Goal: Task Accomplishment & Management: Use online tool/utility

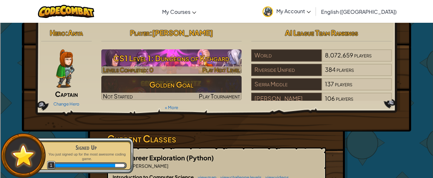
click at [186, 68] on div at bounding box center [171, 70] width 141 height 7
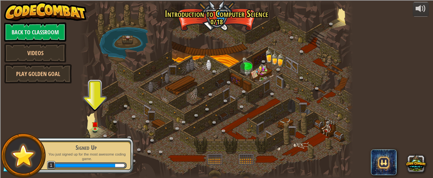
click at [186, 68] on div at bounding box center [216, 89] width 273 height 178
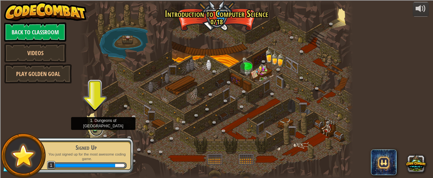
click at [96, 132] on link at bounding box center [96, 129] width 13 height 13
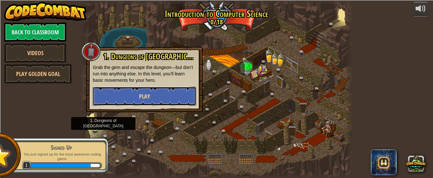
click at [133, 97] on button "Play" at bounding box center [145, 96] width 104 height 19
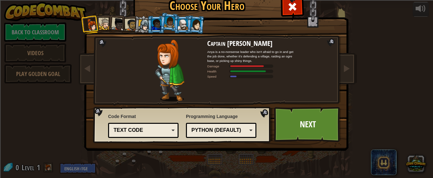
click at [147, 27] on li at bounding box center [155, 25] width 17 height 18
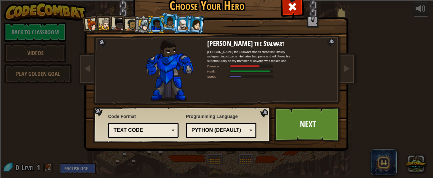
click at [141, 28] on div at bounding box center [143, 25] width 11 height 11
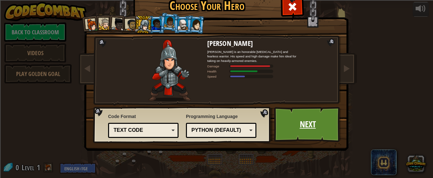
click at [312, 122] on link "Next" at bounding box center [307, 124] width 67 height 35
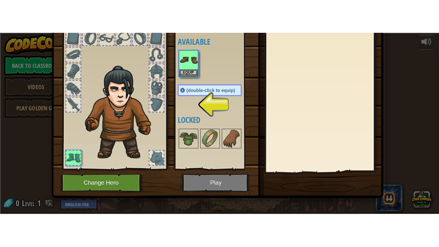
scroll to position [41, 0]
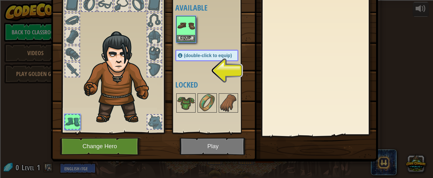
click at [187, 57] on span "(double-click to equip)" at bounding box center [208, 55] width 48 height 5
click at [188, 81] on h4 "Locked" at bounding box center [213, 85] width 76 height 8
drag, startPoint x: 208, startPoint y: 73, endPoint x: 82, endPoint y: 60, distance: 126.7
click at [82, 60] on div "Inventory 0 Available Equip (double-click to equip) Locked Equip Unequip Subscr…" at bounding box center [216, 56] width 327 height 212
click at [161, 66] on div at bounding box center [154, 70] width 14 height 14
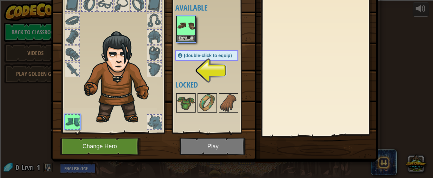
click at [159, 67] on div at bounding box center [154, 70] width 14 height 14
click at [213, 69] on div "Available Equip (double-click to equip) Locked" at bounding box center [213, 64] width 76 height 134
click at [194, 59] on div "(double-click to equip)" at bounding box center [206, 56] width 63 height 12
click at [194, 57] on span "(double-click to equip)" at bounding box center [208, 55] width 48 height 5
click at [184, 39] on button "Equip" at bounding box center [186, 38] width 18 height 7
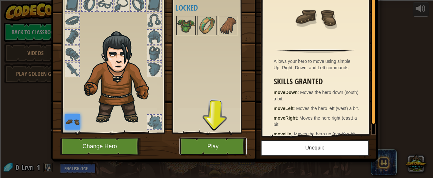
click at [210, 150] on button "Play" at bounding box center [212, 147] width 67 height 18
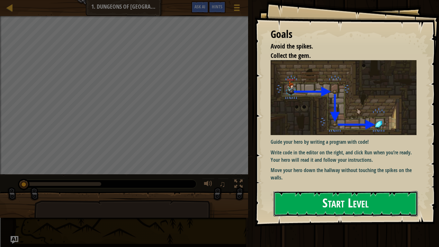
click at [308, 178] on button "Start Level" at bounding box center [346, 203] width 144 height 25
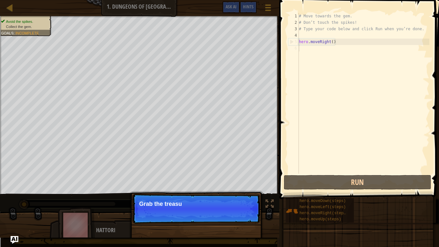
type textarea "hero.moveRight()"
click at [237, 178] on button "Continue" at bounding box center [241, 212] width 27 height 8
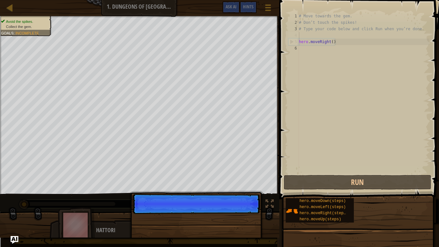
scroll to position [3, 0]
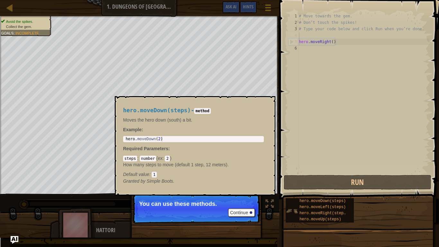
click at [288, 178] on img at bounding box center [292, 211] width 12 height 12
click at [292, 178] on img at bounding box center [292, 211] width 12 height 12
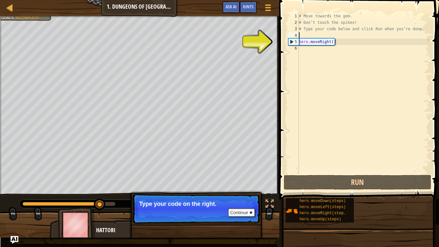
click at [317, 45] on div "# Move towards the gem. # Don’t touch the spikes! # Type your code below and cl…" at bounding box center [364, 100] width 132 height 174
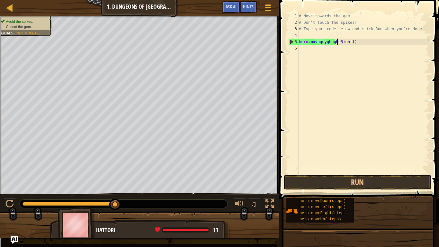
scroll to position [3, 6]
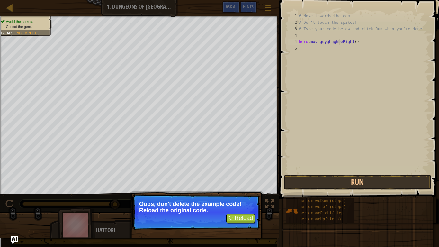
type textarea "hero.movnguyghgghbeRight()"
click at [248, 178] on button "↻ Reload" at bounding box center [240, 219] width 29 height 10
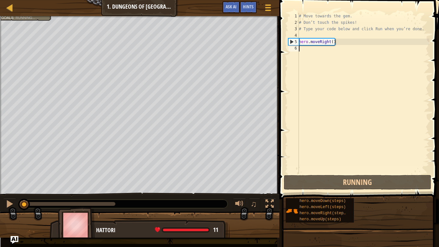
scroll to position [3, 0]
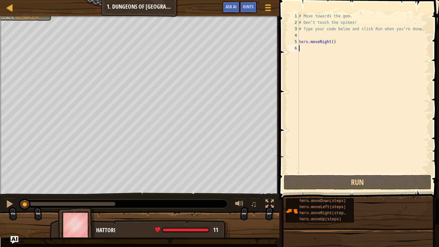
click at [329, 45] on div "# Move towards the gem. # Don’t touch the spikes! # Type your code below and cl…" at bounding box center [364, 100] width 132 height 174
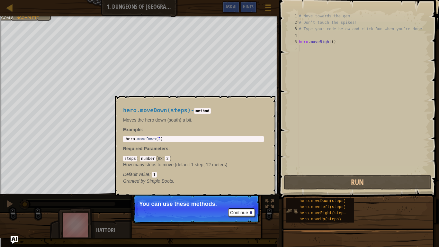
click at [295, 178] on img at bounding box center [292, 211] width 12 height 12
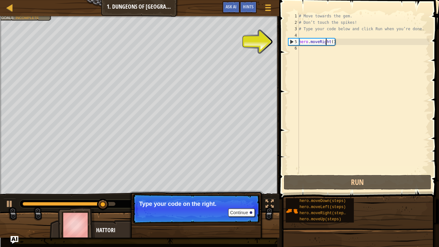
click at [325, 39] on div "# Move towards the gem. # Don’t touch the spikes! # Type your code below and cl…" at bounding box center [364, 100] width 132 height 174
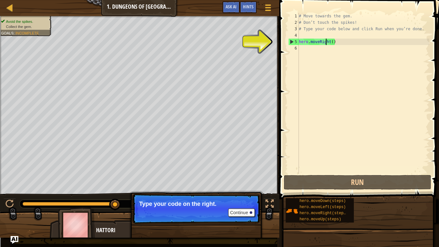
click at [289, 40] on div "5" at bounding box center [294, 42] width 10 height 6
click at [289, 41] on div "5" at bounding box center [294, 42] width 10 height 6
click at [292, 41] on div "5" at bounding box center [294, 42] width 10 height 6
type textarea "hero.moveRight()"
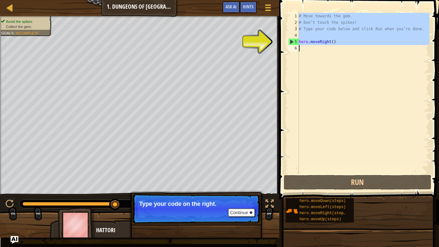
click at [292, 41] on div "5" at bounding box center [294, 42] width 10 height 6
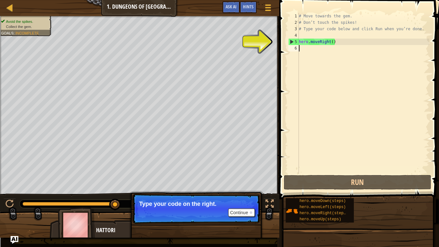
click at [292, 41] on div "5" at bounding box center [294, 42] width 10 height 6
type textarea "hero.moveRight()"
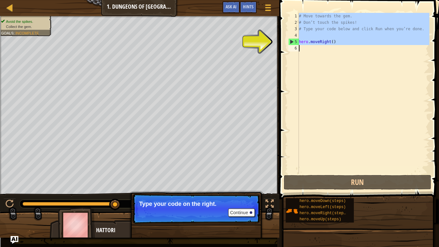
click at [292, 41] on div "5" at bounding box center [294, 42] width 10 height 6
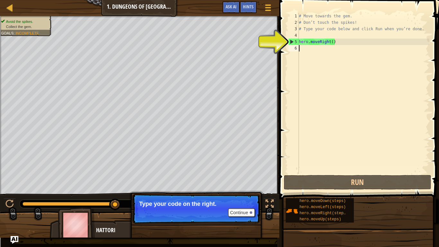
click at [292, 41] on div "5" at bounding box center [294, 42] width 10 height 6
click at [230, 178] on button "Continue" at bounding box center [241, 212] width 27 height 8
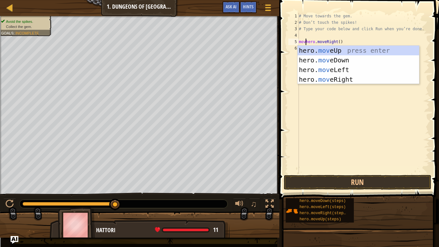
scroll to position [3, 1]
click at [334, 61] on div "hero. move Up press enter hero. move Down press enter hero. move Left press ent…" at bounding box center [359, 75] width 122 height 58
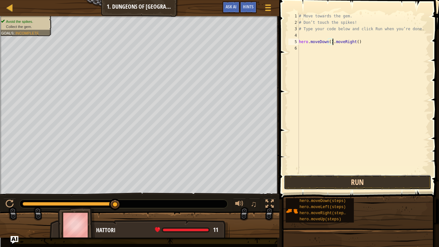
click at [346, 178] on button "Run" at bounding box center [358, 182] width 148 height 15
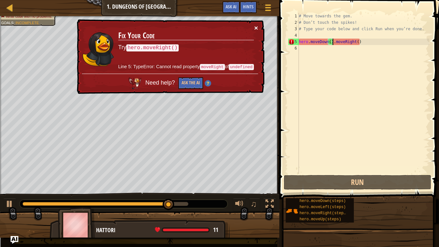
click at [256, 27] on button "×" at bounding box center [256, 27] width 4 height 7
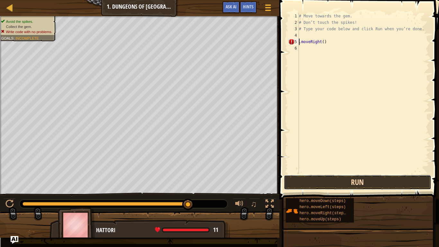
click at [376, 178] on button "Run" at bounding box center [358, 182] width 148 height 15
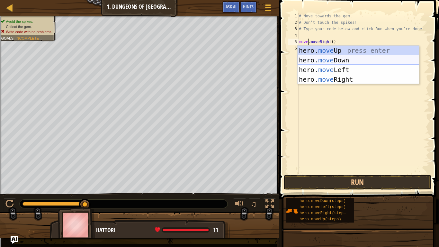
click at [330, 63] on div "hero. move Up press enter hero. move Down press enter hero. move Left press ent…" at bounding box center [359, 75] width 122 height 58
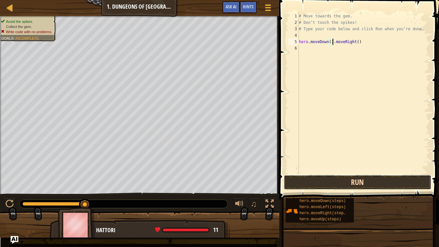
click at [352, 178] on button "Run" at bounding box center [358, 182] width 148 height 15
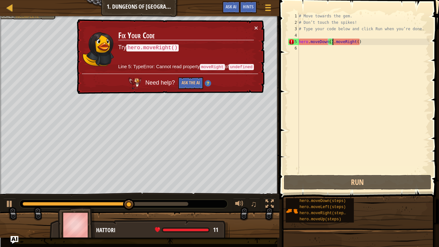
click at [323, 44] on div "# Move towards the gem. # Don’t touch the spikes! # Type your code below and cl…" at bounding box center [364, 100] width 132 height 174
click at [331, 42] on div "# Move towards the gem. # Don’t touch the spikes! # Type your code below and cl…" at bounding box center [364, 100] width 132 height 174
click at [329, 43] on div "# Move towards the gem. # Don’t touch the spikes! # Type your code below and cl…" at bounding box center [364, 100] width 132 height 174
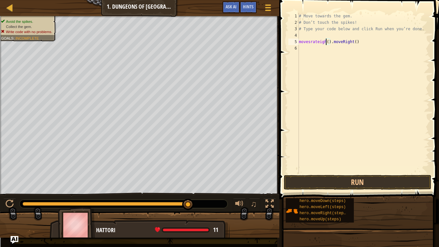
scroll to position [3, 4]
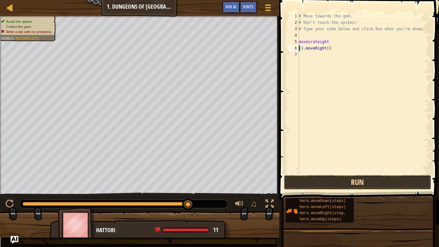
click at [407, 178] on button "Run" at bounding box center [358, 182] width 148 height 15
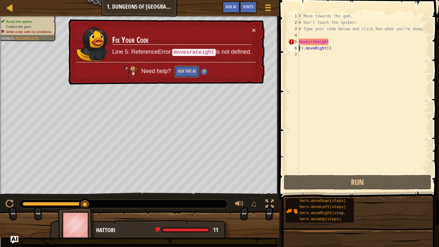
click at [179, 72] on button "Ask the AI" at bounding box center [187, 72] width 25 height 12
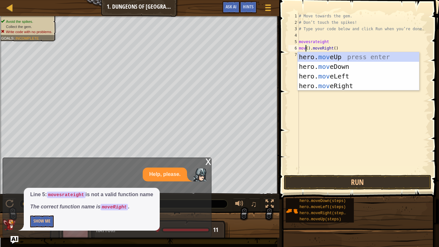
scroll to position [3, 1]
click at [344, 86] on div "hero. move Up press enter hero. move Down press enter hero. move Left press ent…" at bounding box center [359, 81] width 122 height 58
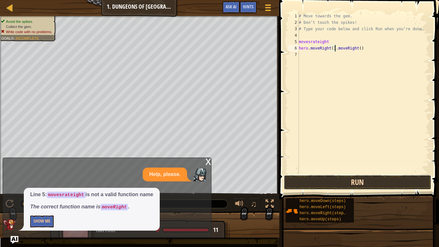
click at [340, 178] on button "Run" at bounding box center [358, 182] width 148 height 15
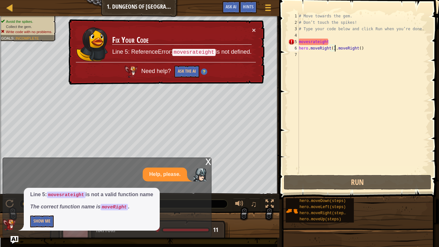
click at [319, 43] on div "# Move towards the gem. # Don’t touch the spikes! # Type your code below and cl…" at bounding box center [364, 100] width 132 height 174
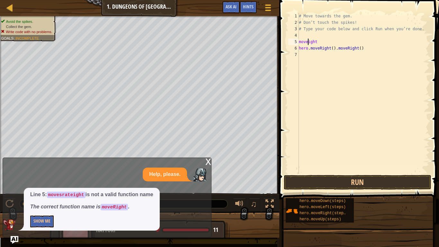
scroll to position [3, 2]
click at [366, 178] on button "Run" at bounding box center [358, 182] width 148 height 15
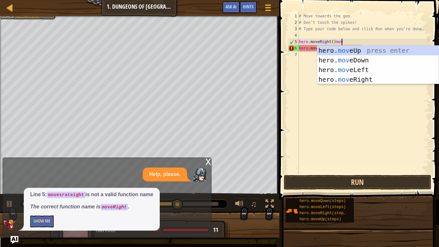
scroll to position [3, 6]
click at [342, 59] on div "hero. move Up press enter hero. move Down press enter hero. move Left press ent…" at bounding box center [378, 75] width 122 height 58
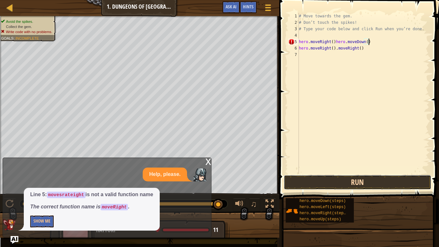
click at [351, 178] on button "Run" at bounding box center [358, 182] width 148 height 15
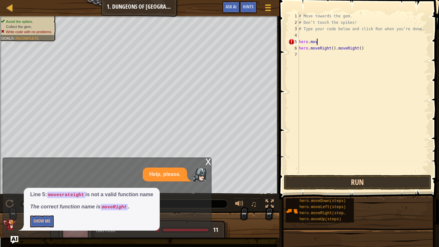
scroll to position [3, 1]
type textarea "h"
type textarea "# Type your code below and click Ru"
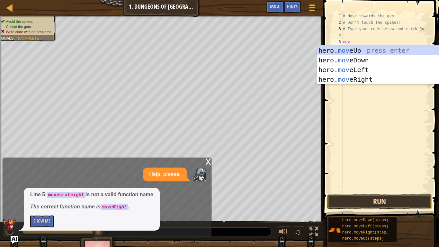
type textarea "move"
click at [348, 82] on div "hero. move Up press enter hero. move Down press enter hero. move Left press ent…" at bounding box center [378, 75] width 122 height 58
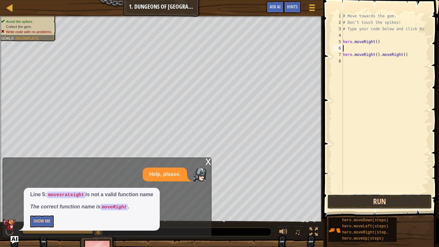
click at [378, 178] on button "Run" at bounding box center [379, 201] width 105 height 15
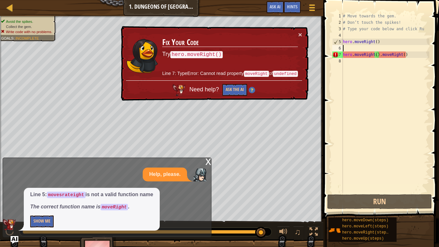
click at [383, 40] on div "# Move towards the gem. # Don’t touch the spikes! # Type your code below and cl…" at bounding box center [386, 109] width 88 height 193
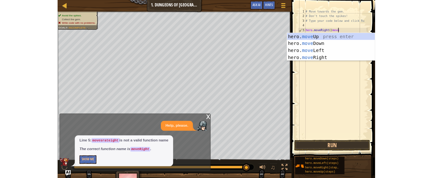
scroll to position [3, 6]
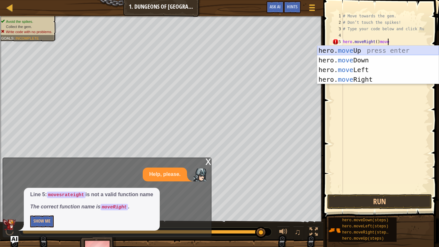
click at [369, 56] on div "hero. move Up press enter hero. move Down press enter hero. move Left press ent…" at bounding box center [378, 75] width 122 height 58
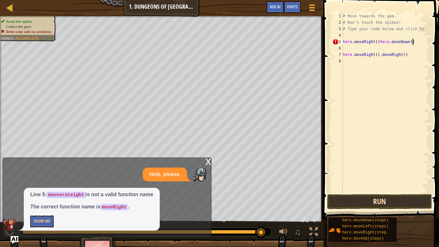
type textarea "hero.moveRight()hero.moveDown()"
click at [409, 178] on button "Run" at bounding box center [379, 201] width 105 height 15
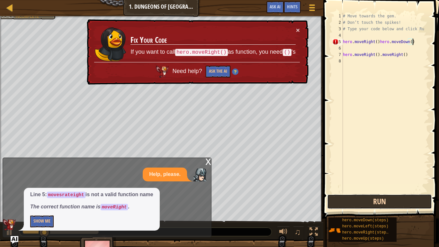
click at [409, 178] on button "Run" at bounding box center [379, 201] width 105 height 15
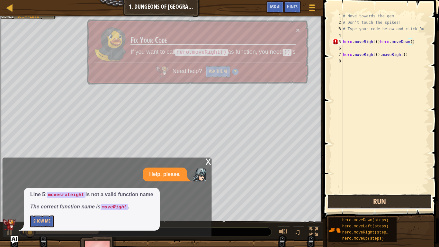
click at [409, 178] on button "Run" at bounding box center [379, 201] width 105 height 15
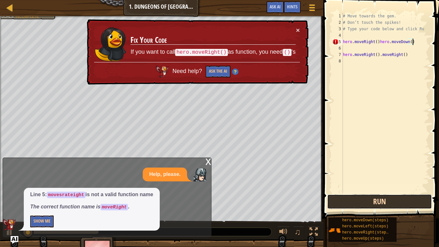
click at [409, 178] on button "Run" at bounding box center [379, 201] width 105 height 15
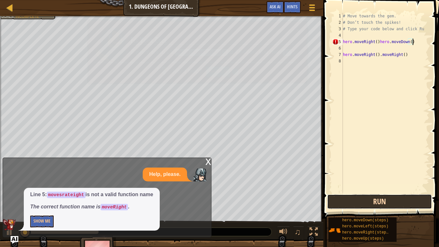
click at [409, 178] on button "Run" at bounding box center [379, 201] width 105 height 15
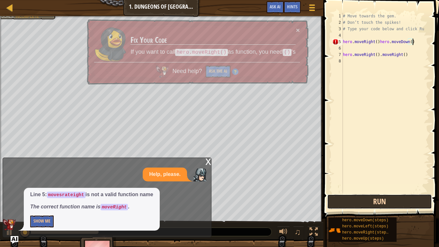
click at [409, 178] on button "Run" at bounding box center [379, 201] width 105 height 15
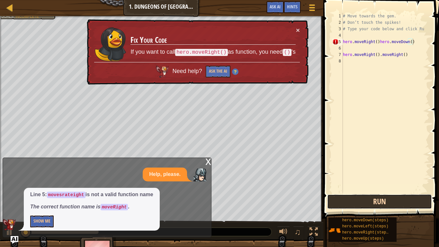
click at [409, 178] on button "Run" at bounding box center [379, 201] width 105 height 15
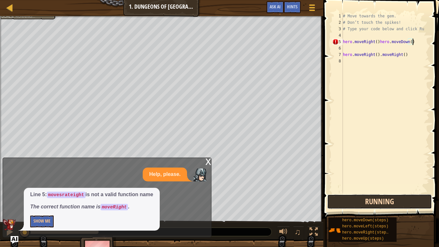
click at [409, 178] on button "Running" at bounding box center [379, 201] width 105 height 15
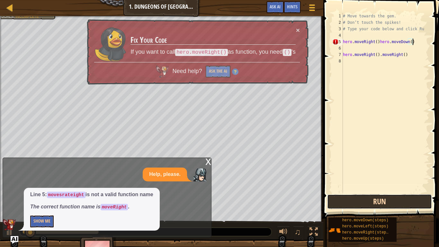
click at [409, 178] on button "Run" at bounding box center [379, 201] width 105 height 15
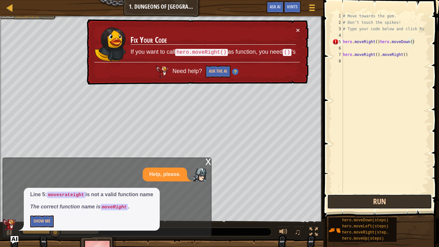
click at [408, 178] on button "Run" at bounding box center [379, 201] width 105 height 15
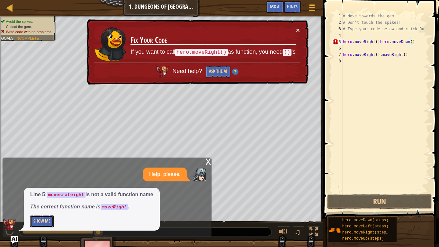
click at [47, 178] on button "Show Me" at bounding box center [41, 221] width 23 height 12
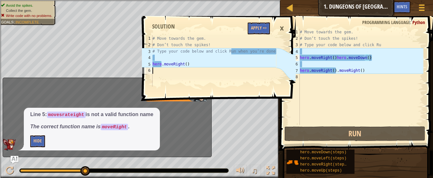
click at [262, 83] on div "# Move towards the gem. # Don’t touch the spikes! # Type your code below and cl…" at bounding box center [213, 67] width 125 height 64
click at [178, 73] on div "# Move towards the gem. # Don’t touch the spikes! # Type your code below and cl…" at bounding box center [213, 67] width 125 height 64
click at [166, 73] on div "# Move towards the gem. # Don’t touch the spikes! # Type your code below and cl…" at bounding box center [213, 67] width 125 height 64
click at [42, 140] on button "Hide" at bounding box center [37, 142] width 15 height 12
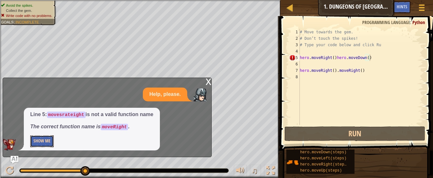
click at [42, 140] on button "Show Me" at bounding box center [41, 142] width 23 height 12
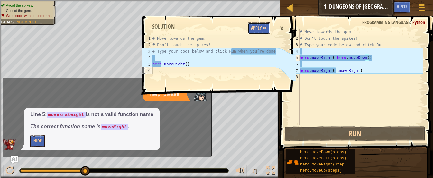
click at [259, 29] on button "Apply =>" at bounding box center [259, 29] width 22 height 12
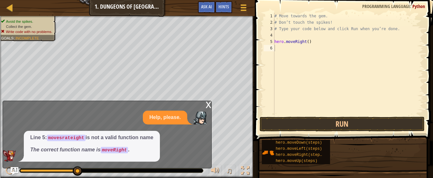
click at [311, 49] on div "# Move towards the gem. # Don’t touch the spikes! # Type your code below and cl…" at bounding box center [348, 71] width 150 height 116
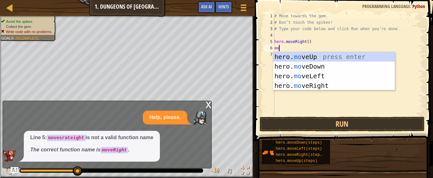
type textarea "move"
click at [314, 84] on div "hero. move Up press enter hero. move Down press enter hero. move Left press ent…" at bounding box center [334, 81] width 122 height 58
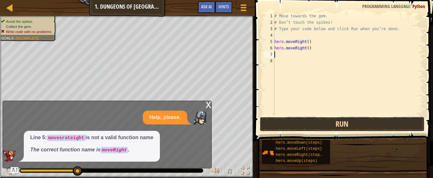
click at [288, 125] on button "Run" at bounding box center [342, 124] width 165 height 15
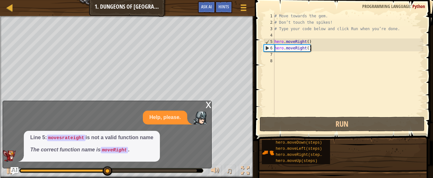
click at [312, 49] on div "# Move towards the gem. # Don’t touch the spikes! # Type your code below and cl…" at bounding box center [348, 71] width 150 height 116
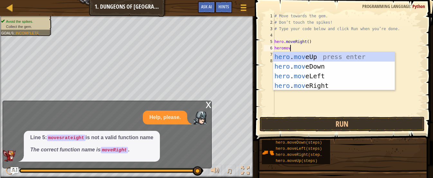
type textarea "heromove"
click at [307, 69] on div "hero . move Up press enter hero . move Down press enter hero . move Left press …" at bounding box center [334, 81] width 122 height 58
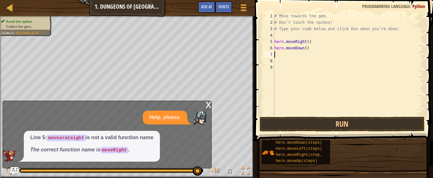
scroll to position [3, 0]
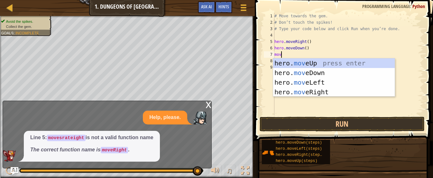
type textarea "move"
click at [308, 94] on div "hero. move Up press enter hero. move Down press enter hero. move Left press ent…" at bounding box center [334, 88] width 122 height 58
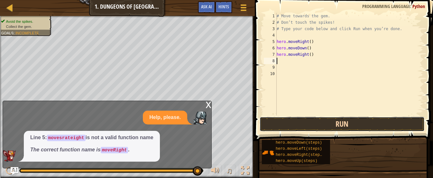
click at [285, 127] on button "Run" at bounding box center [342, 124] width 165 height 15
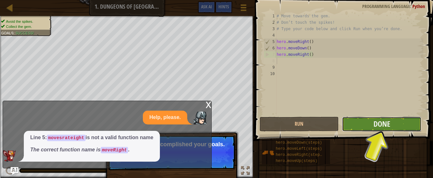
click at [366, 128] on button "Done" at bounding box center [381, 124] width 79 height 15
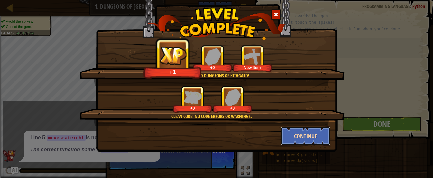
click at [312, 143] on button "Continue" at bounding box center [306, 136] width 50 height 19
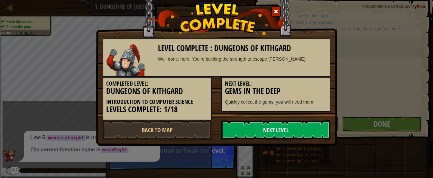
click at [247, 129] on link "Next Level" at bounding box center [275, 130] width 109 height 19
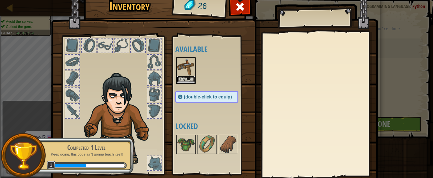
click at [189, 78] on button "Equip" at bounding box center [186, 79] width 18 height 7
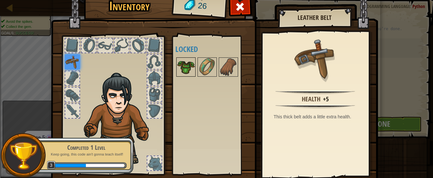
click at [186, 73] on img at bounding box center [186, 67] width 18 height 18
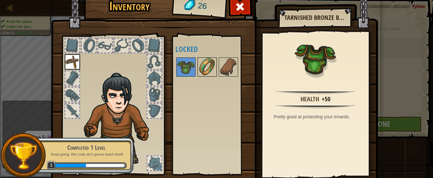
click at [209, 71] on img at bounding box center [207, 67] width 18 height 18
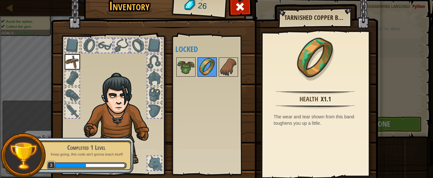
click at [214, 69] on img at bounding box center [207, 67] width 18 height 18
click at [224, 68] on img at bounding box center [228, 67] width 18 height 18
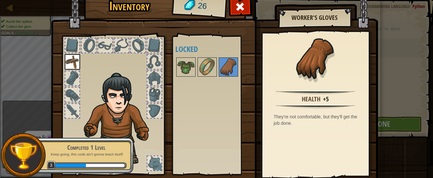
click at [73, 67] on img at bounding box center [72, 61] width 15 height 15
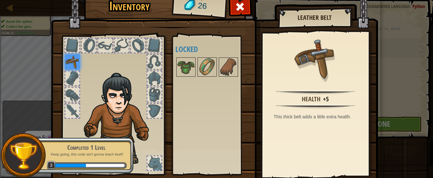
scroll to position [43, 0]
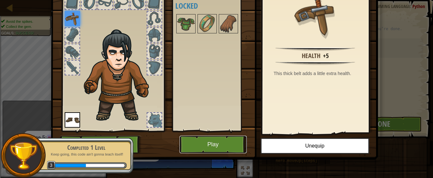
click at [209, 137] on button "Play" at bounding box center [212, 145] width 67 height 18
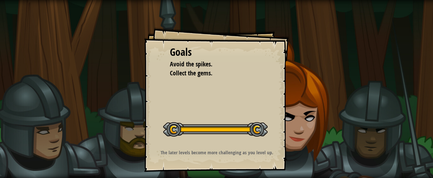
click at [230, 100] on div "Goals Avoid the spikes. Collect the gems. Start Level Error loading from server…" at bounding box center [216, 100] width 145 height 145
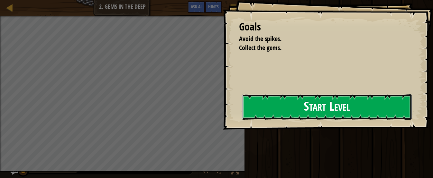
click at [270, 112] on button "Start Level" at bounding box center [327, 107] width 170 height 25
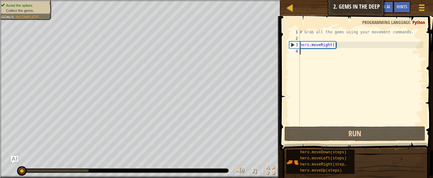
scroll to position [3, 0]
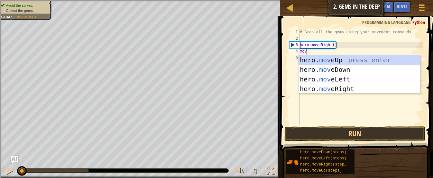
type textarea "move"
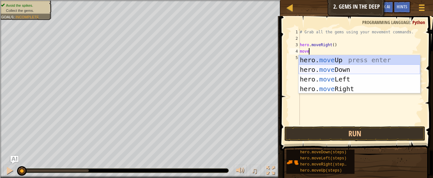
click at [345, 70] on div "hero. move Up press enter hero. move Down press enter hero. move Left press ent…" at bounding box center [359, 84] width 122 height 58
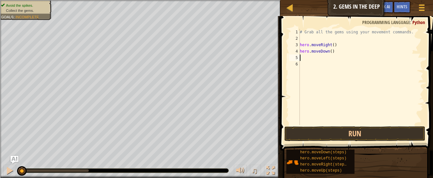
scroll to position [3, 0]
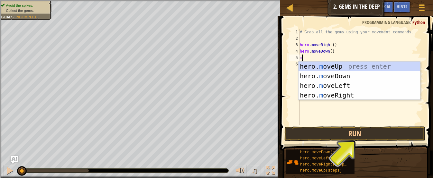
type textarea "mo"
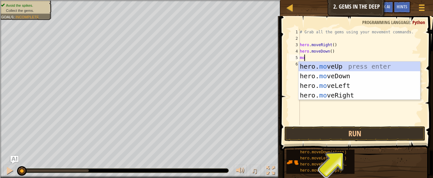
scroll to position [3, 0]
click at [336, 67] on div "hero. mo veUp press enter hero. mo veDown press enter hero. mo veLeft press ent…" at bounding box center [359, 91] width 122 height 58
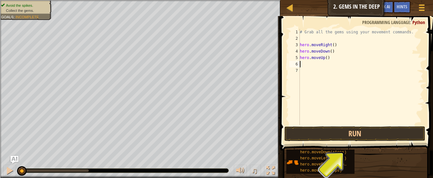
scroll to position [3, 0]
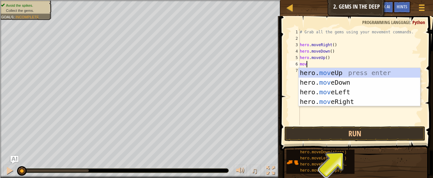
type textarea "move"
click at [337, 102] on div "hero. move Up press enter hero. move Down press enter hero. move Left press ent…" at bounding box center [359, 97] width 122 height 58
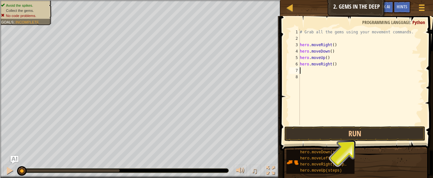
scroll to position [3, 0]
click at [333, 135] on button "Run" at bounding box center [354, 134] width 141 height 15
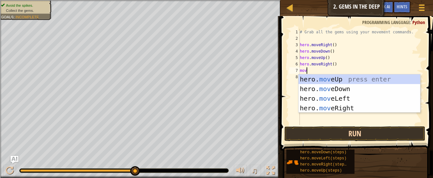
type textarea "move"
click at [327, 82] on div "hero. move Up press enter hero. move Down press enter hero. move Left press ent…" at bounding box center [359, 104] width 122 height 58
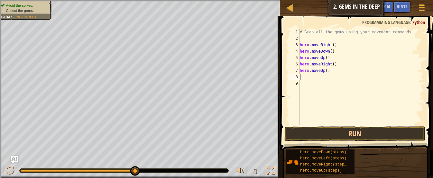
scroll to position [3, 0]
click at [319, 133] on button "Run" at bounding box center [354, 134] width 141 height 15
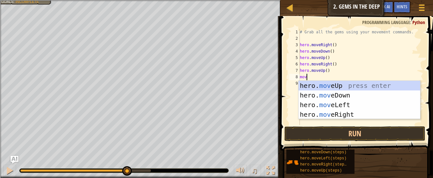
type textarea "move"
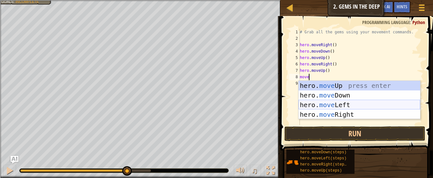
click at [336, 108] on div "hero. move Up press enter hero. move Down press enter hero. move Left press ent…" at bounding box center [359, 110] width 122 height 58
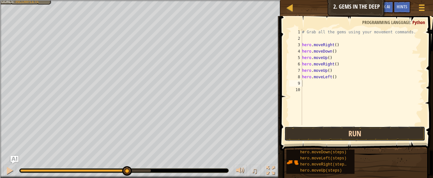
click at [332, 133] on button "Run" at bounding box center [354, 134] width 141 height 15
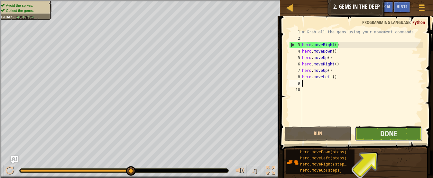
click at [368, 134] on button "Done" at bounding box center [388, 134] width 67 height 15
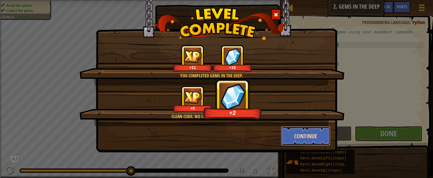
click at [322, 138] on button "Continue" at bounding box center [306, 136] width 50 height 19
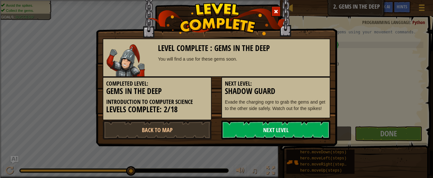
click at [321, 139] on link "Next Level" at bounding box center [275, 130] width 109 height 19
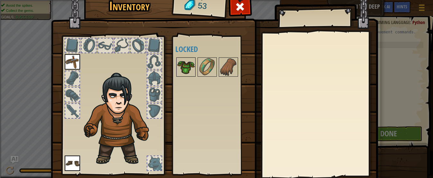
click at [190, 72] on img at bounding box center [186, 67] width 18 height 18
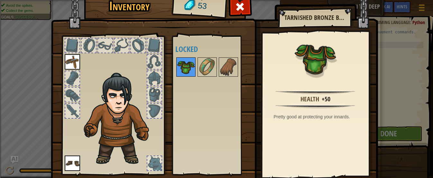
click at [191, 71] on img at bounding box center [186, 67] width 18 height 18
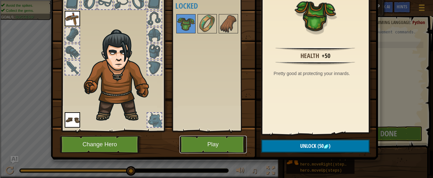
click at [204, 140] on button "Play" at bounding box center [212, 145] width 67 height 18
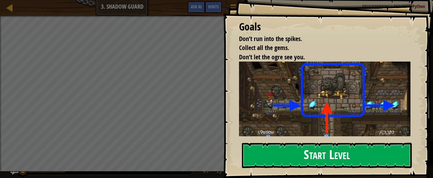
click at [314, 157] on button "Start Level" at bounding box center [327, 155] width 170 height 25
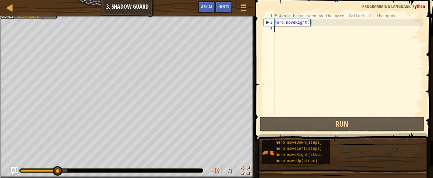
click at [340, 61] on div "# Avoid being seen by the ogre. Collect all the gems. hero . moveRight ( )" at bounding box center [348, 71] width 150 height 116
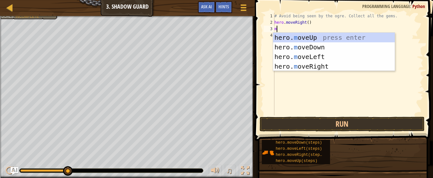
scroll to position [3, 0]
type textarea "move"
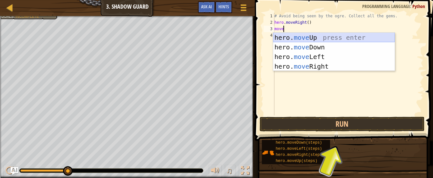
click at [319, 40] on div "hero. move Up press enter hero. move Down press enter hero. move Left press ent…" at bounding box center [334, 62] width 122 height 58
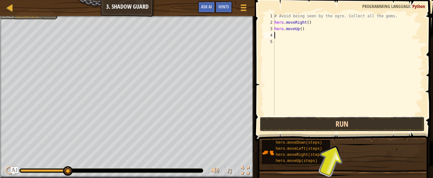
click at [312, 123] on button "Run" at bounding box center [342, 124] width 165 height 15
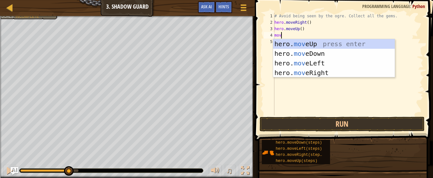
type textarea "move"
click at [304, 63] on div "hero. move Up press enter hero. move Down press enter hero. move Left press ent…" at bounding box center [334, 68] width 122 height 58
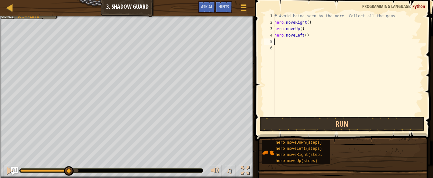
scroll to position [3, 0]
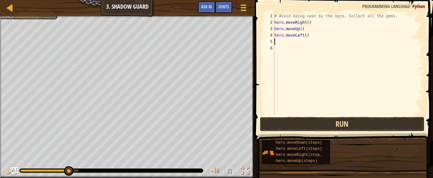
click at [294, 123] on button "Run" at bounding box center [342, 124] width 165 height 15
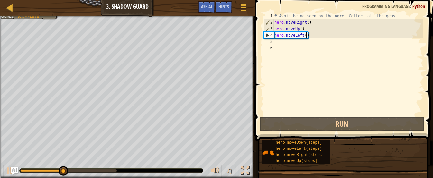
click at [306, 38] on div "# Avoid being seen by the ogre. Collect all the gems. hero . moveRight ( ) hero…" at bounding box center [348, 71] width 150 height 116
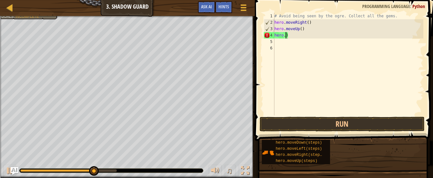
scroll to position [3, 2]
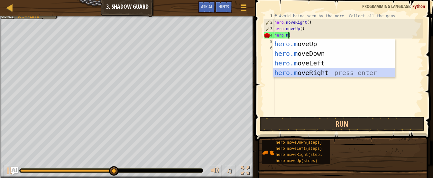
click at [315, 73] on div "hero.m oveUp press enter hero.m oveDown press enter hero.m oveLeft press enter …" at bounding box center [334, 68] width 122 height 58
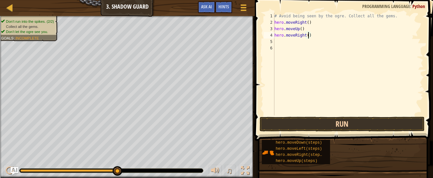
type textarea "hero.moveRight()"
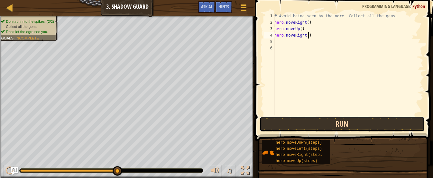
click at [281, 125] on button "Run" at bounding box center [342, 124] width 165 height 15
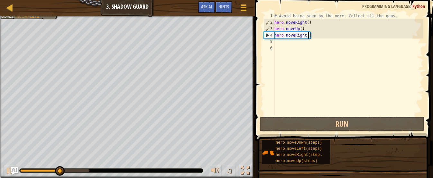
click at [280, 48] on div "# Avoid being seen by the ogre. Collect all the gems. hero . moveRight ( ) hero…" at bounding box center [348, 71] width 150 height 116
click at [278, 44] on div "# Avoid being seen by the ogre. Collect all the gems. hero . moveRight ( ) hero…" at bounding box center [348, 71] width 150 height 116
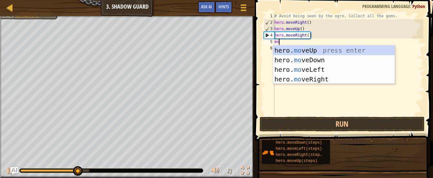
type textarea "mov"
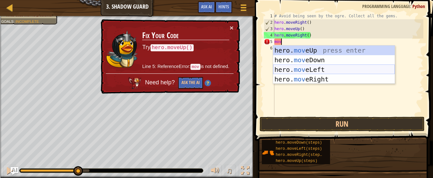
click at [314, 67] on div "hero. mov eUp press enter hero. mov eDown press enter hero. mov eLeft press ent…" at bounding box center [334, 75] width 122 height 58
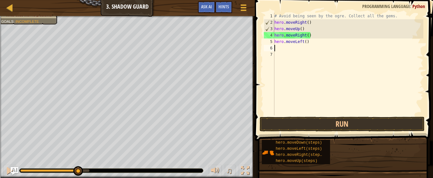
scroll to position [3, 0]
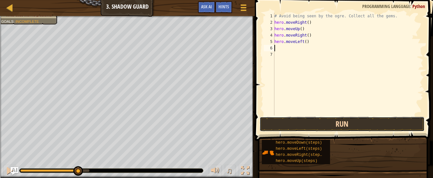
click at [311, 119] on button "Run" at bounding box center [342, 124] width 165 height 15
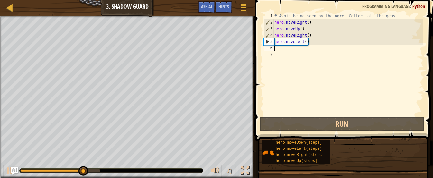
click at [313, 43] on div "# Avoid being seen by the ogre. Collect all the gems. hero . moveRight ( ) hero…" at bounding box center [348, 71] width 150 height 116
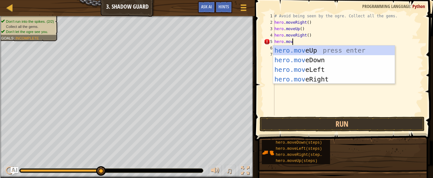
scroll to position [3, 3]
type textarea "hero.move"
click at [329, 50] on body "Map Introduction to Computer Science 3. Shadow Guard Game Menu Done Hints Ask A…" at bounding box center [216, 25] width 433 height 50
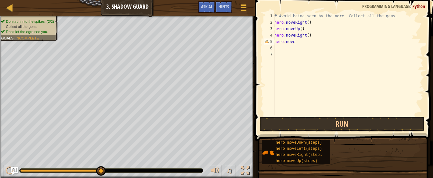
click at [302, 50] on div "# Avoid being seen by the ogre. Collect all the gems. hero . moveRight ( ) hero…" at bounding box center [348, 71] width 150 height 116
click at [298, 41] on div "# Avoid being seen by the ogre. Collect all the gems. hero . moveRight ( ) hero…" at bounding box center [348, 71] width 150 height 116
type textarea "hero.mover"
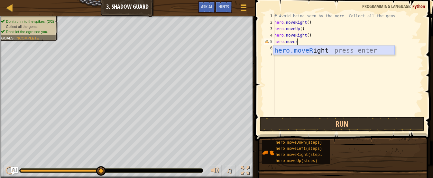
click at [299, 51] on div "hero.moveR ight press enter" at bounding box center [334, 60] width 122 height 29
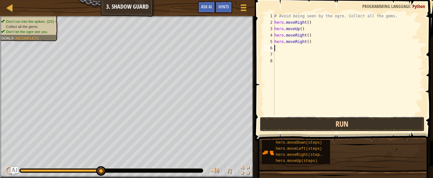
click at [305, 123] on button "Run" at bounding box center [342, 124] width 165 height 15
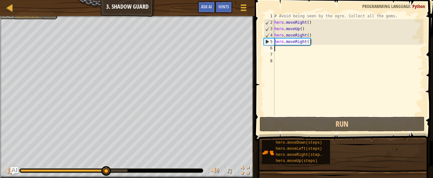
click at [326, 45] on div "# Avoid being seen by the ogre. Collect all the gems. hero . moveRight ( ) hero…" at bounding box center [348, 71] width 150 height 116
click at [312, 41] on div "# Avoid being seen by the ogre. Collect all the gems. hero . moveRight ( ) hero…" at bounding box center [348, 71] width 150 height 116
click at [313, 42] on div "# Avoid being seen by the ogre. Collect all the gems. hero . moveRight ( ) hero…" at bounding box center [348, 71] width 150 height 116
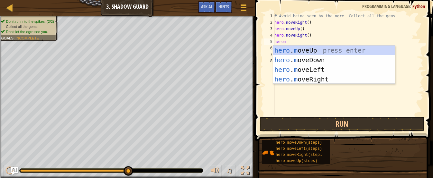
type textarea "heromo"
click at [335, 64] on div "hero . mo veUp press enter hero . mo veDown press enter hero . mo veLeft press …" at bounding box center [334, 75] width 122 height 58
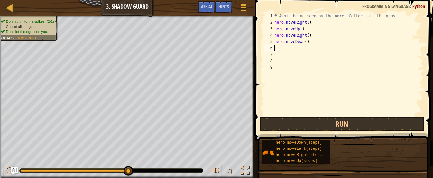
scroll to position [3, 0]
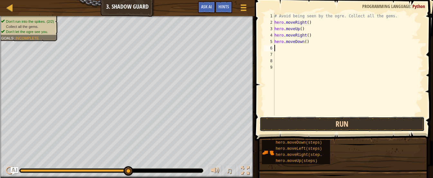
click at [307, 124] on button "Run" at bounding box center [342, 124] width 165 height 15
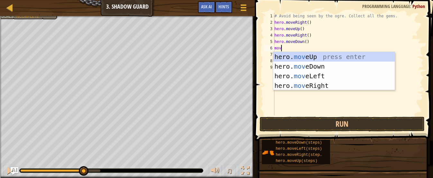
type textarea "move"
click at [331, 85] on div "hero. move Up press enter hero. move Down press enter hero. move Left press ent…" at bounding box center [334, 81] width 122 height 58
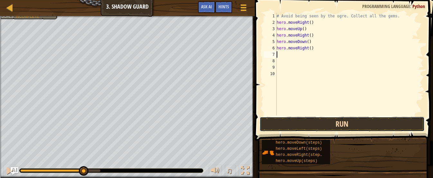
click at [326, 125] on button "Run" at bounding box center [342, 124] width 165 height 15
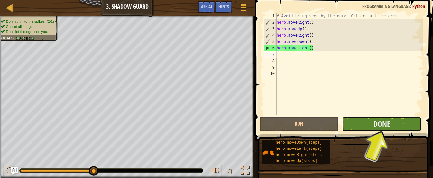
click at [391, 129] on button "Done" at bounding box center [381, 124] width 79 height 15
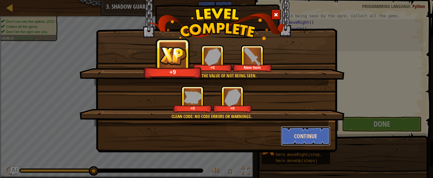
click at [317, 138] on button "Continue" at bounding box center [306, 136] width 50 height 19
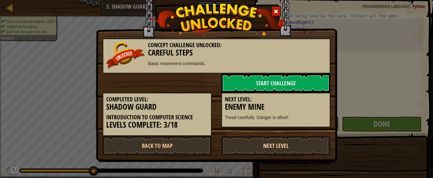
click at [308, 144] on link "Next Level" at bounding box center [275, 145] width 109 height 19
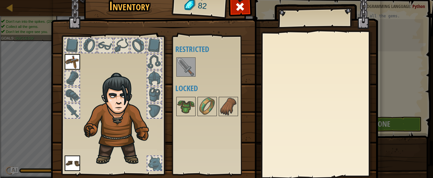
scroll to position [43, 0]
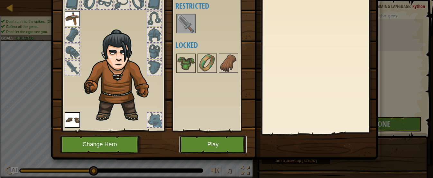
click at [216, 146] on button "Play" at bounding box center [212, 145] width 67 height 18
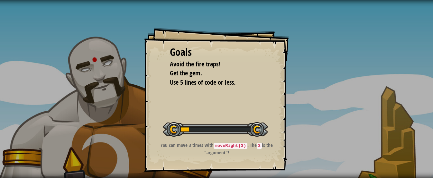
click at [216, 146] on code "moveRight(3)" at bounding box center [231, 146] width 34 height 6
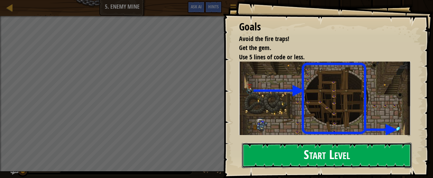
click at [273, 143] on button "Start Level" at bounding box center [327, 155] width 170 height 25
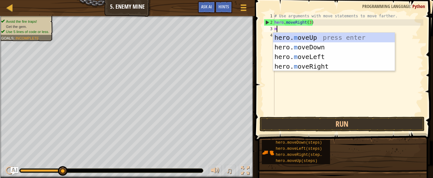
scroll to position [3, 0]
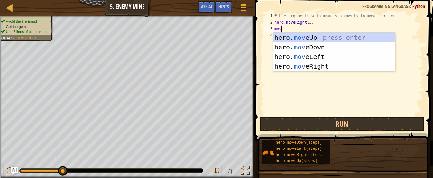
type textarea "move"
click at [299, 37] on div "hero. move Up press enter hero. move Down press enter hero. move Left press ent…" at bounding box center [334, 62] width 122 height 58
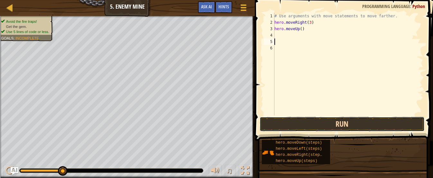
click at [346, 122] on button "Run" at bounding box center [342, 124] width 165 height 15
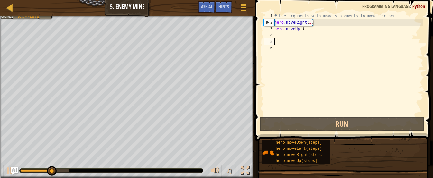
click at [279, 36] on div "# Use arguments with move statements to move farther. hero . moveRight ( 3 ) he…" at bounding box center [348, 71] width 150 height 116
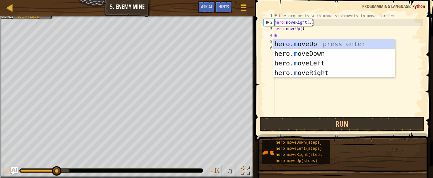
type textarea "mo"
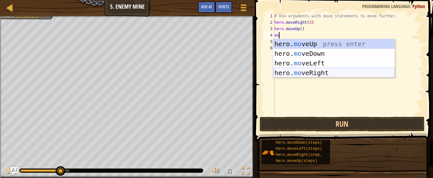
click at [324, 73] on div "hero. mo veUp press enter hero. mo veDown press enter hero. mo veLeft press ent…" at bounding box center [334, 68] width 122 height 58
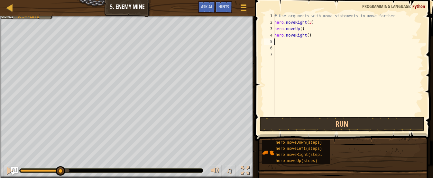
scroll to position [3, 0]
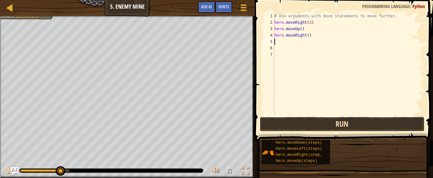
click at [306, 124] on button "Run" at bounding box center [342, 124] width 165 height 15
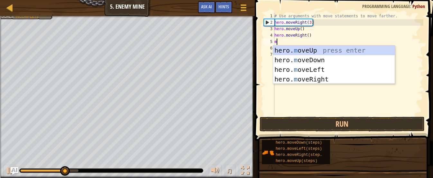
scroll to position [3, 0]
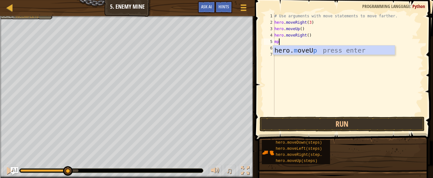
type textarea "m"
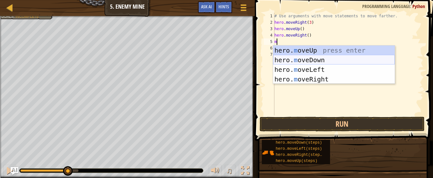
click at [330, 61] on div "hero. m oveUp press enter hero. m oveDown press enter hero. m oveLeft press ent…" at bounding box center [334, 75] width 122 height 58
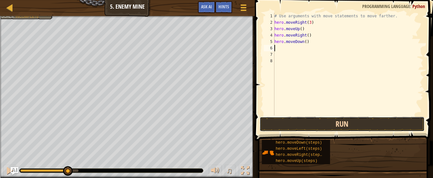
click at [329, 126] on button "Run" at bounding box center [342, 124] width 165 height 15
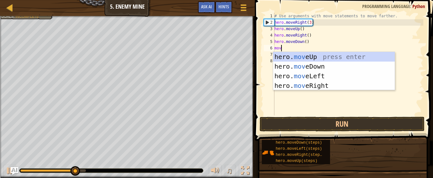
type textarea "move"
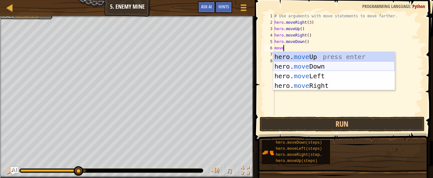
click at [311, 67] on div "hero. move Up press enter hero. move Down press enter hero. move Left press ent…" at bounding box center [334, 81] width 122 height 58
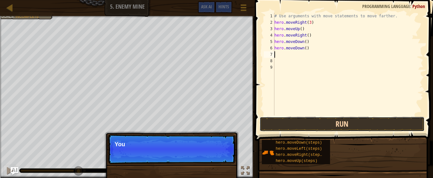
click at [313, 126] on button "Run" at bounding box center [342, 124] width 165 height 15
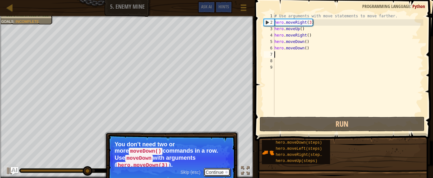
click at [220, 169] on button "Continue" at bounding box center [217, 173] width 27 height 8
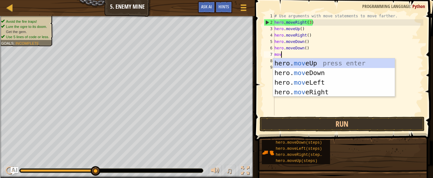
type textarea "move"
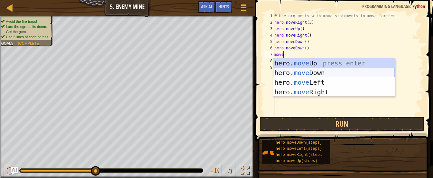
click at [322, 75] on div "hero. move Up press enter hero. move Down press enter hero. move Left press ent…" at bounding box center [334, 88] width 122 height 58
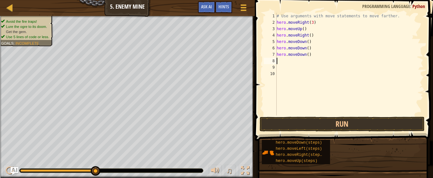
scroll to position [3, 0]
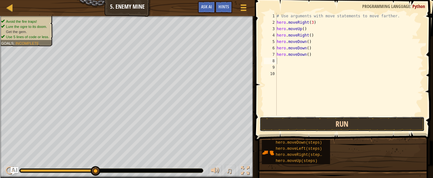
click at [332, 122] on button "Run" at bounding box center [342, 124] width 165 height 15
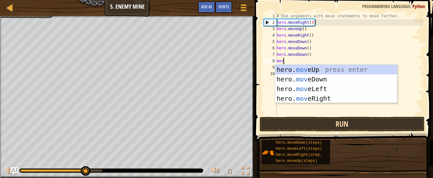
type textarea "move"
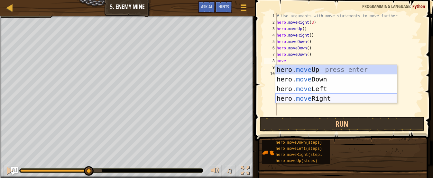
click at [329, 99] on div "hero. move Up press enter hero. move Down press enter hero. move Left press ent…" at bounding box center [336, 94] width 122 height 58
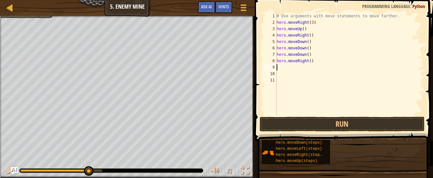
scroll to position [3, 0]
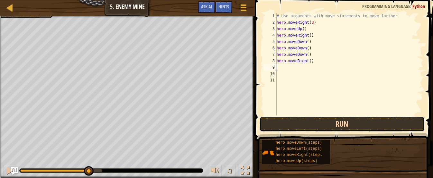
click at [341, 119] on button "Run" at bounding box center [342, 124] width 165 height 15
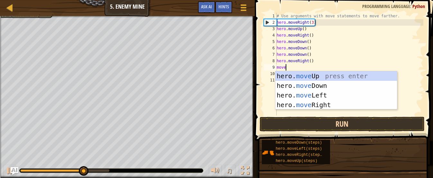
scroll to position [3, 1]
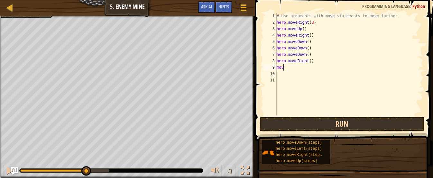
type textarea "move"
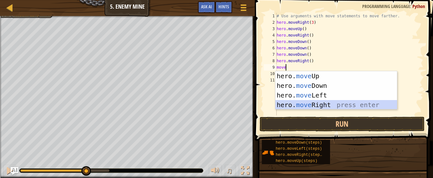
click at [318, 103] on div "hero. move Up press enter hero. move Down press enter hero. move Left press ent…" at bounding box center [336, 100] width 122 height 58
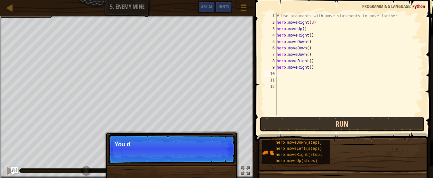
click at [297, 118] on button "Run" at bounding box center [342, 124] width 165 height 15
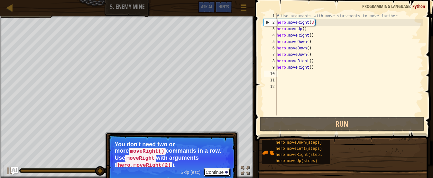
click at [207, 173] on button "Continue" at bounding box center [217, 173] width 27 height 8
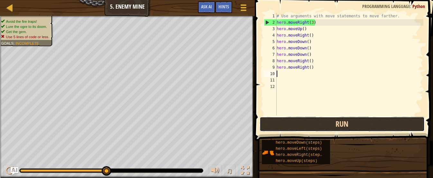
click at [276, 129] on button "Run" at bounding box center [342, 124] width 165 height 15
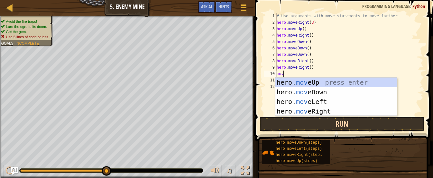
scroll to position [3, 1]
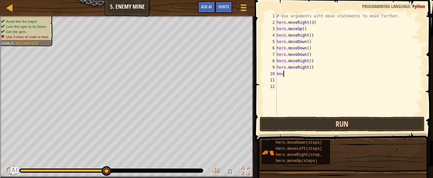
type textarea "move"
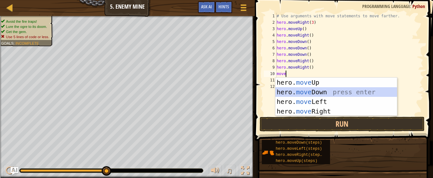
click at [326, 88] on div "hero. move Up press enter hero. move Down press enter hero. move Left press ent…" at bounding box center [336, 107] width 122 height 58
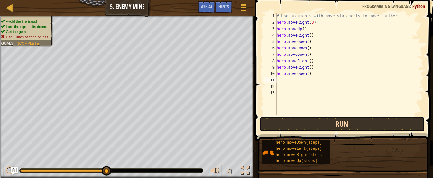
click at [327, 123] on button "Run" at bounding box center [342, 124] width 165 height 15
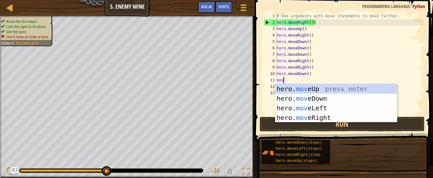
type textarea "move"
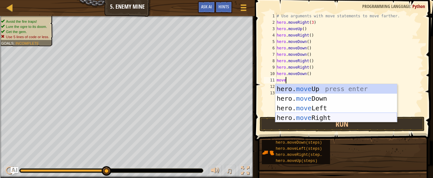
click at [299, 119] on div "hero. move Up press enter hero. move Down press enter hero. move Left press ent…" at bounding box center [336, 113] width 122 height 58
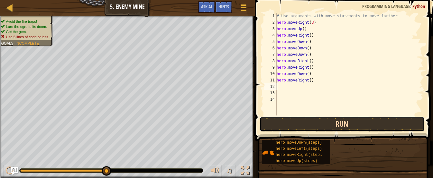
click at [302, 119] on button "Run" at bounding box center [342, 124] width 165 height 15
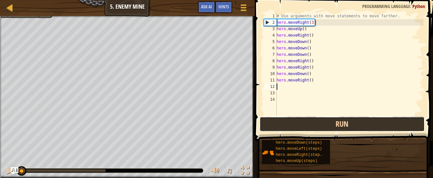
click at [302, 119] on button "Run" at bounding box center [342, 124] width 165 height 15
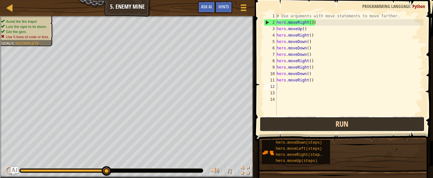
click at [302, 119] on button "Run" at bounding box center [342, 124] width 165 height 15
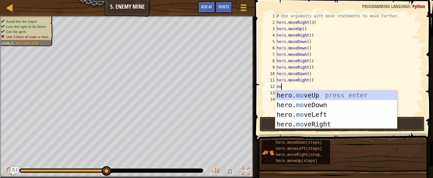
type textarea "mov"
click at [325, 117] on div "hero. mov eUp press enter hero. mov eDown press enter hero. mov eLeft press ent…" at bounding box center [336, 120] width 122 height 58
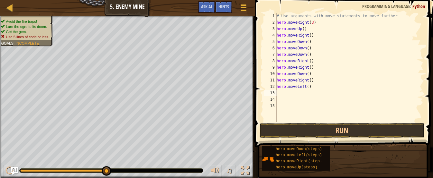
scroll to position [3, 0]
click at [360, 132] on button "Run" at bounding box center [342, 130] width 165 height 15
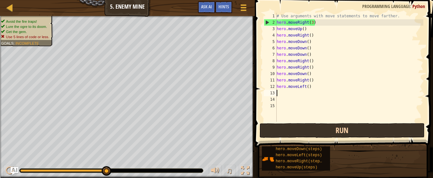
click at [249, 113] on div "Map Introduction to Computer Science 5. Enemy Mine Game Menu Done Hints Ask AI …" at bounding box center [216, 89] width 433 height 178
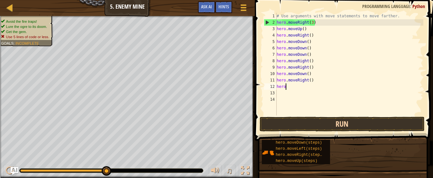
type textarea "h"
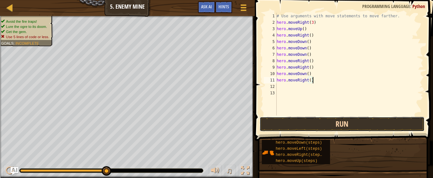
click at [272, 120] on button "Run" at bounding box center [342, 124] width 165 height 15
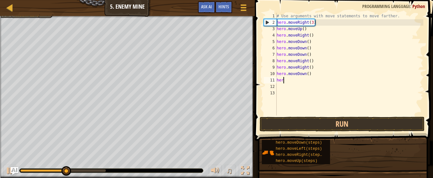
type textarea "h"
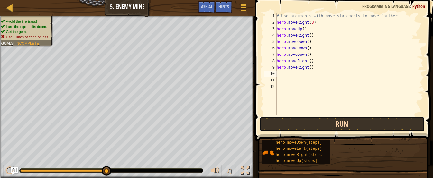
click at [327, 122] on button "Run" at bounding box center [342, 124] width 165 height 15
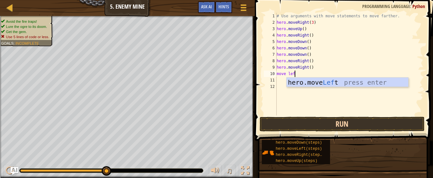
type textarea "move left"
click at [323, 88] on div "# Use arguments with move statements to move farther. hero . moveRight ( 3 ) he…" at bounding box center [349, 71] width 148 height 116
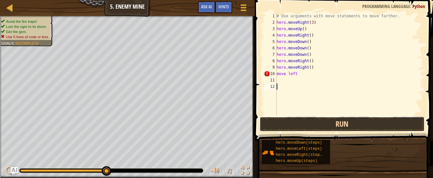
click at [312, 126] on button "Run" at bounding box center [342, 124] width 165 height 15
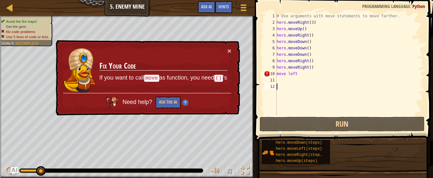
click at [236, 48] on div "× Fix Your Code If you want to call move as function, you need () 's Need help?…" at bounding box center [147, 78] width 186 height 76
click at [289, 77] on div "# Use arguments with move statements to move farther. hero . moveRight ( 3 ) he…" at bounding box center [349, 71] width 148 height 116
click at [300, 75] on div "# Use arguments with move statements to move farther. hero . moveRight ( 3 ) he…" at bounding box center [349, 71] width 148 height 116
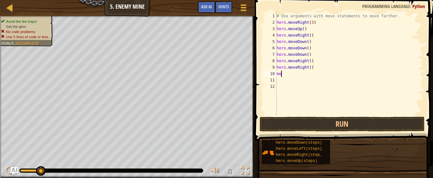
type textarea "mov"
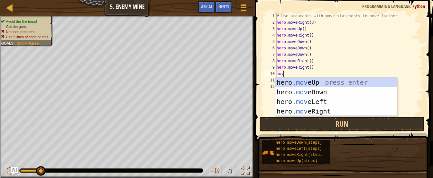
scroll to position [3, 1]
click at [323, 103] on div "hero. mov eUp press enter hero. mov eDown press enter hero. mov eLeft press ent…" at bounding box center [336, 107] width 122 height 58
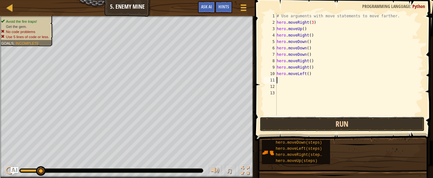
click at [322, 121] on button "Run" at bounding box center [342, 124] width 165 height 15
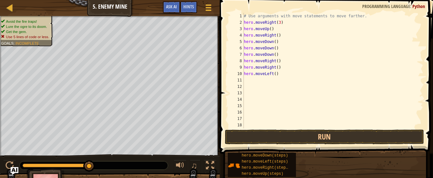
scroll to position [0, 0]
click at [267, 95] on div "# Use arguments with move statements to move farther. hero . moveRight ( 3 ) he…" at bounding box center [332, 77] width 181 height 129
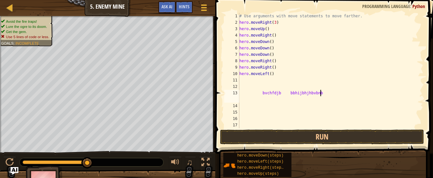
scroll to position [3, 12]
type textarea "bvchfdjb bbhijbhjhbvbnb ;;;;;;;l;lp;pkjk"
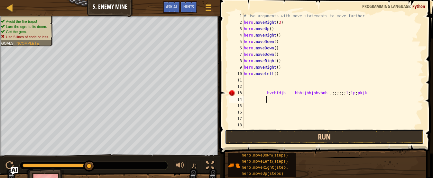
click at [275, 137] on button "Run" at bounding box center [324, 137] width 199 height 15
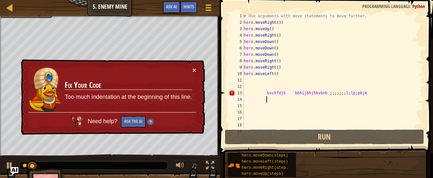
click at [194, 70] on button "×" at bounding box center [194, 70] width 4 height 7
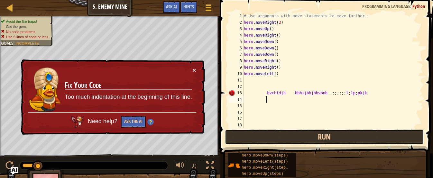
click at [262, 139] on button "Run" at bounding box center [324, 137] width 199 height 15
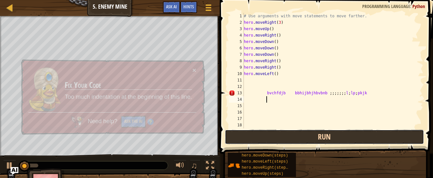
click at [262, 139] on button "Run" at bounding box center [324, 137] width 199 height 15
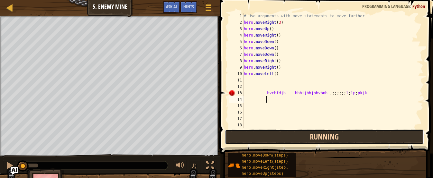
click at [262, 139] on button "Running" at bounding box center [324, 137] width 199 height 15
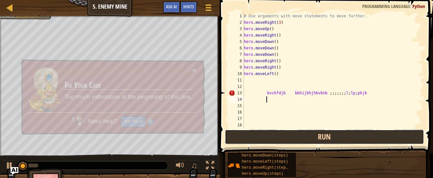
click at [262, 139] on button "Run" at bounding box center [324, 137] width 199 height 15
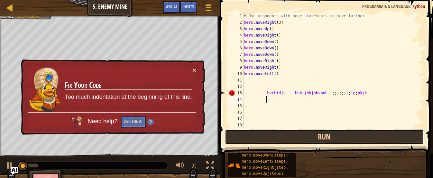
click at [262, 139] on button "Run" at bounding box center [324, 137] width 199 height 15
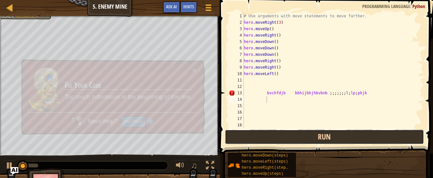
click at [262, 139] on button "Run" at bounding box center [324, 137] width 199 height 15
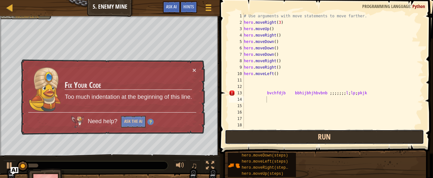
click at [262, 139] on button "Run" at bounding box center [324, 137] width 199 height 15
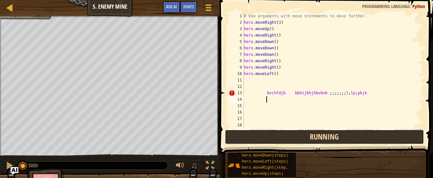
click at [262, 139] on button "Running" at bounding box center [324, 137] width 199 height 15
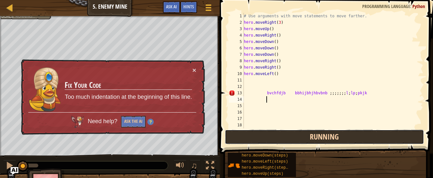
click at [262, 139] on button "Running" at bounding box center [324, 137] width 199 height 15
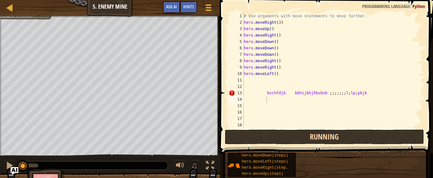
click at [262, 139] on button "Running" at bounding box center [324, 137] width 199 height 15
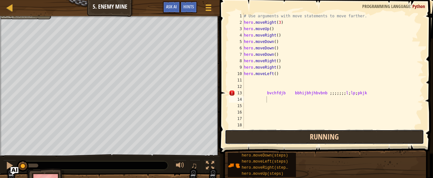
click at [262, 139] on button "Running" at bounding box center [324, 137] width 199 height 15
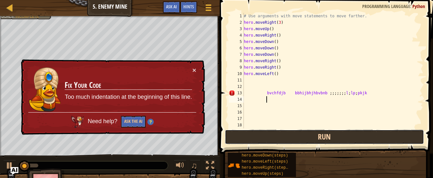
click at [262, 139] on button "Run" at bounding box center [324, 137] width 199 height 15
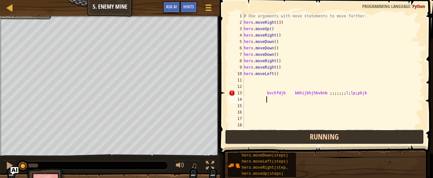
click at [262, 139] on button "Running" at bounding box center [324, 137] width 199 height 15
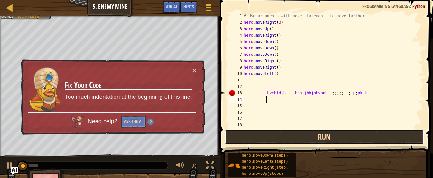
click at [262, 139] on button "Run" at bounding box center [324, 137] width 199 height 15
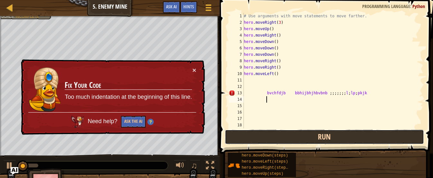
click at [262, 139] on button "Run" at bounding box center [324, 137] width 199 height 15
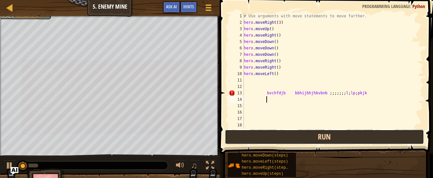
click at [262, 139] on button "Run" at bounding box center [324, 137] width 199 height 15
click at [262, 139] on button "Running" at bounding box center [324, 137] width 199 height 15
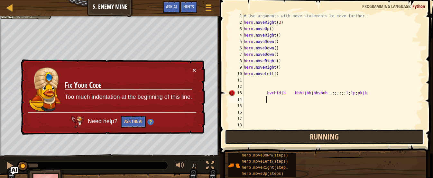
click at [262, 139] on button "Running" at bounding box center [324, 137] width 199 height 15
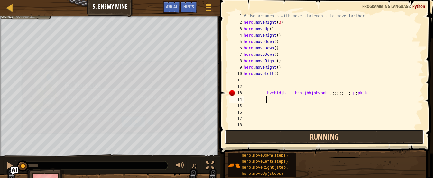
click at [262, 139] on button "Running" at bounding box center [324, 137] width 199 height 15
click at [262, 139] on button "Run" at bounding box center [324, 137] width 199 height 15
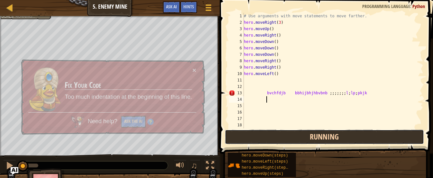
click at [262, 139] on button "Running" at bounding box center [324, 137] width 199 height 15
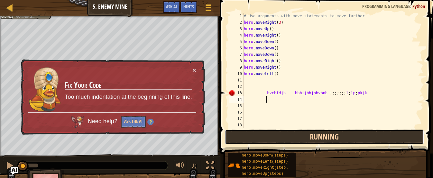
click at [262, 139] on button "Running" at bounding box center [324, 137] width 199 height 15
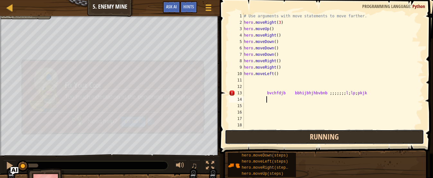
click at [262, 139] on button "Running" at bounding box center [324, 137] width 199 height 15
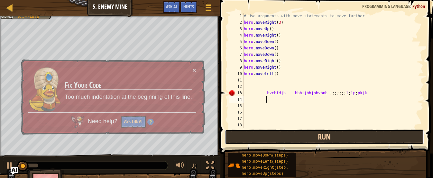
click at [262, 139] on button "Run" at bounding box center [324, 137] width 199 height 15
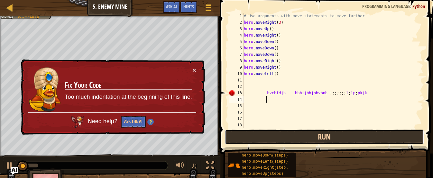
click at [262, 139] on button "Run" at bounding box center [324, 137] width 199 height 15
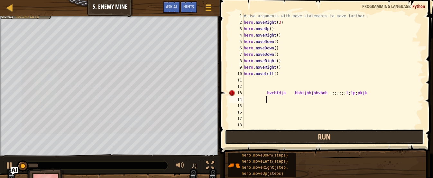
click at [262, 139] on button "Run" at bounding box center [324, 137] width 199 height 15
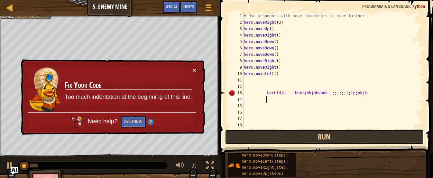
click at [262, 139] on button "Run" at bounding box center [324, 137] width 199 height 15
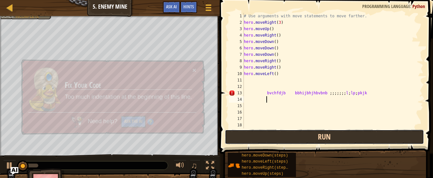
click at [262, 139] on button "Run" at bounding box center [324, 137] width 199 height 15
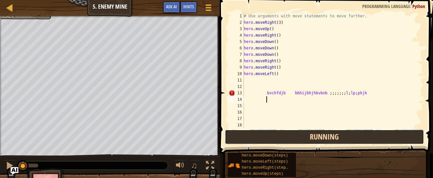
click at [262, 139] on button "Running" at bounding box center [324, 137] width 199 height 15
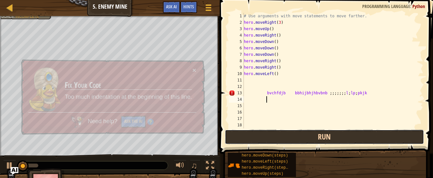
click at [262, 139] on button "Run" at bounding box center [324, 137] width 199 height 15
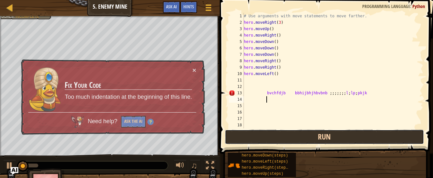
click at [262, 139] on button "Run" at bounding box center [324, 137] width 199 height 15
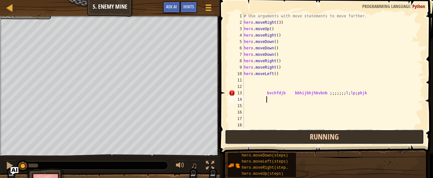
click at [262, 139] on button "Running" at bounding box center [324, 137] width 199 height 15
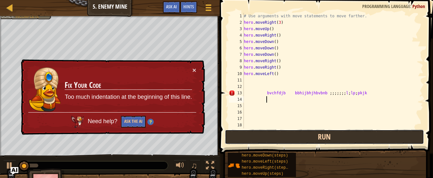
click at [262, 139] on button "Run" at bounding box center [324, 137] width 199 height 15
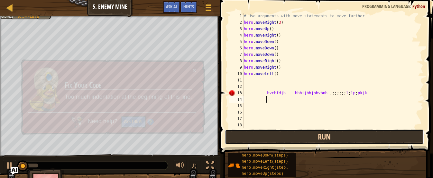
click at [262, 139] on button "Run" at bounding box center [324, 137] width 199 height 15
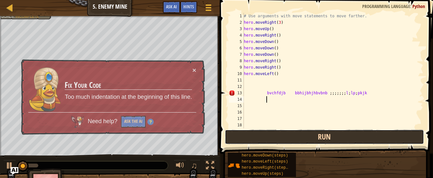
click at [262, 139] on button "Run" at bounding box center [324, 137] width 199 height 15
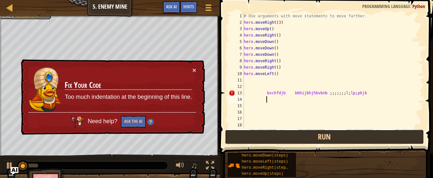
click at [262, 139] on button "Run" at bounding box center [324, 137] width 199 height 15
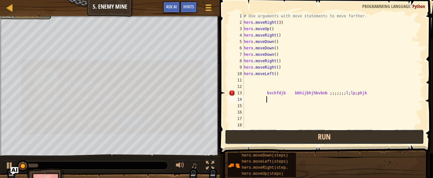
click at [262, 139] on button "Run" at bounding box center [324, 137] width 199 height 15
click at [262, 139] on button "Running" at bounding box center [324, 137] width 199 height 15
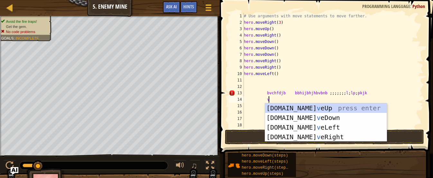
scroll to position [3, 3]
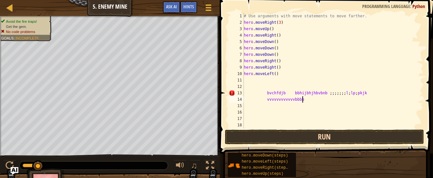
type textarea "vvvvvvvvvvvvbbbbb"
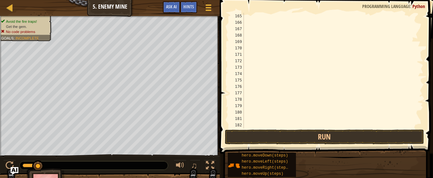
scroll to position [1055, 0]
click at [245, 124] on div at bounding box center [332, 77] width 181 height 129
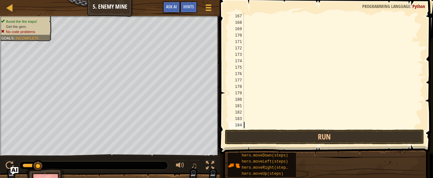
click at [247, 125] on div at bounding box center [332, 77] width 181 height 129
click at [256, 105] on div at bounding box center [332, 77] width 181 height 129
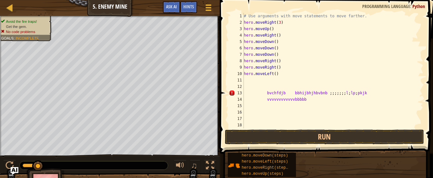
click at [245, 97] on div "# Use arguments with move statements to move farther. hero . moveRight ( 3 ) he…" at bounding box center [332, 77] width 181 height 129
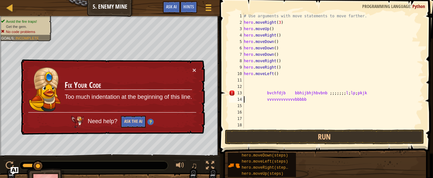
type textarea "vvvvvvvvvvvvbbbbb"
click at [134, 122] on button "Ask the AI" at bounding box center [133, 122] width 25 height 12
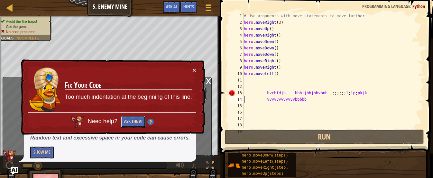
click at [138, 124] on button "Ask the AI" at bounding box center [133, 122] width 25 height 12
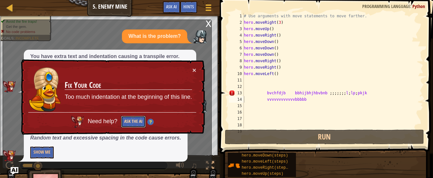
click at [130, 121] on button "Ask the AI" at bounding box center [133, 122] width 25 height 12
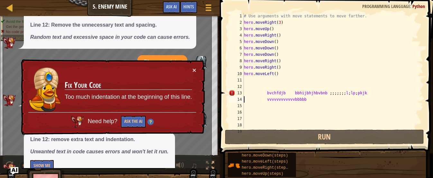
scroll to position [14, 0]
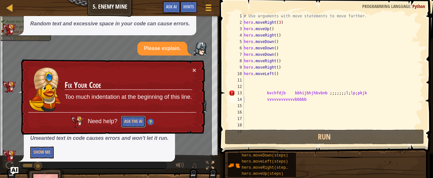
click at [130, 121] on button "Ask the AI" at bounding box center [133, 122] width 25 height 12
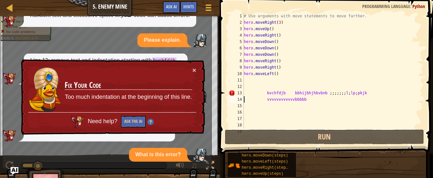
scroll to position [72, 0]
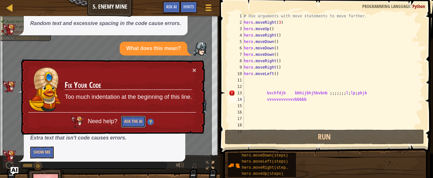
click at [130, 121] on button "Ask the AI" at bounding box center [133, 122] width 25 height 12
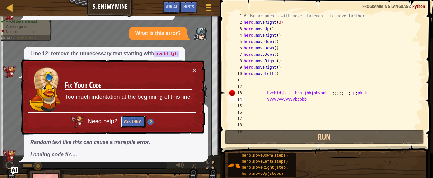
click at [130, 121] on button "Ask the AI" at bounding box center [133, 122] width 25 height 12
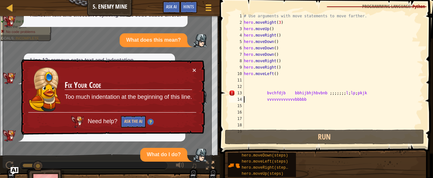
scroll to position [101, 0]
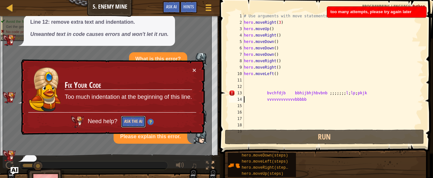
click at [129, 121] on button "Ask the AI" at bounding box center [133, 122] width 25 height 12
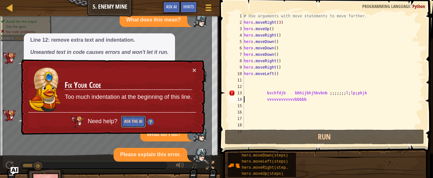
click at [129, 120] on button "Ask the AI" at bounding box center [133, 122] width 25 height 12
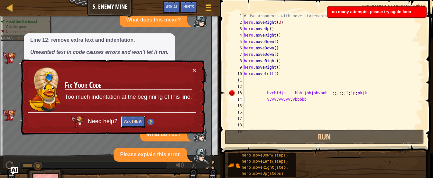
click at [129, 120] on button "Ask the AI" at bounding box center [133, 122] width 25 height 12
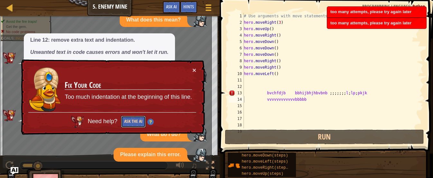
click at [129, 120] on button "Ask the AI" at bounding box center [133, 122] width 25 height 12
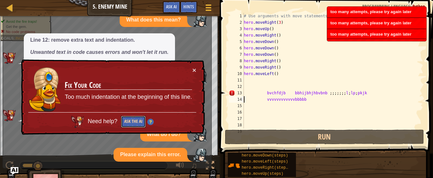
click at [129, 120] on button "Ask the AI" at bounding box center [133, 122] width 25 height 12
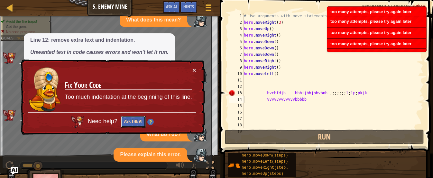
click at [129, 120] on button "Ask the AI" at bounding box center [133, 122] width 25 height 12
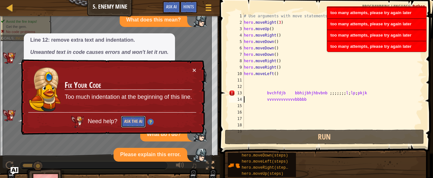
click at [129, 120] on button "Ask the AI" at bounding box center [133, 122] width 25 height 12
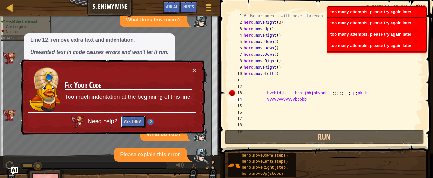
click at [129, 120] on button "Ask the AI" at bounding box center [132, 122] width 25 height 12
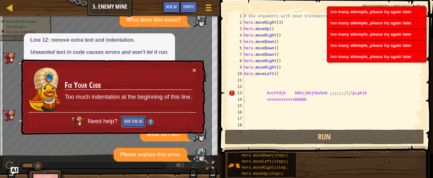
click at [129, 120] on button "Ask the AI" at bounding box center [133, 122] width 25 height 12
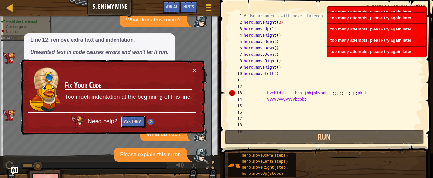
click at [129, 120] on button "Ask the AI" at bounding box center [133, 122] width 25 height 12
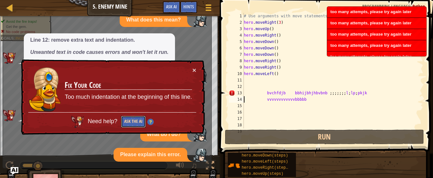
click at [129, 120] on button "Ask the AI" at bounding box center [133, 122] width 25 height 12
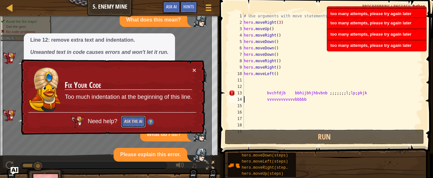
click at [129, 120] on button "Ask the AI" at bounding box center [133, 122] width 25 height 12
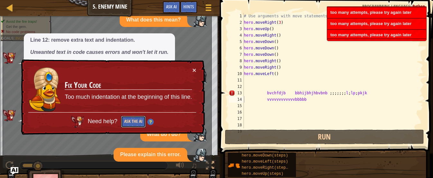
click at [129, 120] on button "Ask the AI" at bounding box center [133, 122] width 25 height 12
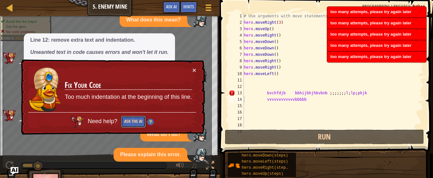
click at [129, 120] on button "Ask the AI" at bounding box center [133, 122] width 25 height 12
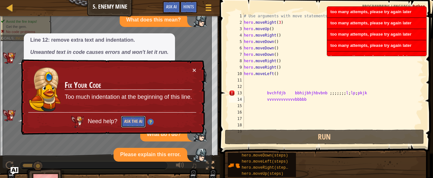
click at [129, 120] on button "Ask the AI" at bounding box center [133, 122] width 25 height 12
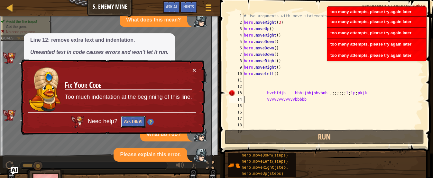
click at [129, 120] on button "Ask the AI" at bounding box center [133, 122] width 25 height 12
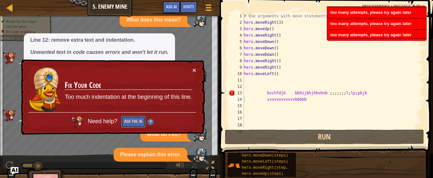
click at [129, 120] on button "Ask the AI" at bounding box center [133, 122] width 25 height 12
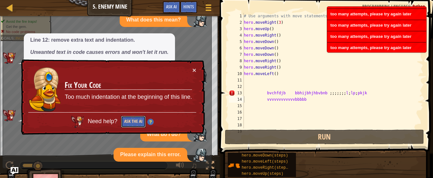
click at [129, 120] on button "Ask the AI" at bounding box center [133, 122] width 25 height 12
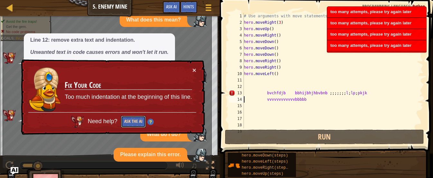
click at [129, 120] on button "Ask the AI" at bounding box center [133, 122] width 25 height 12
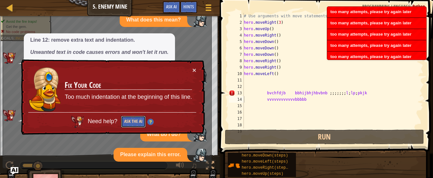
click at [129, 120] on button "Ask the AI" at bounding box center [133, 122] width 25 height 12
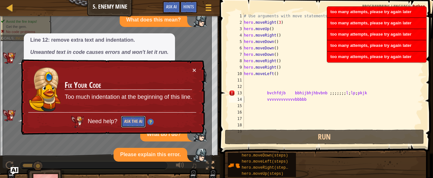
click at [129, 120] on button "Ask the AI" at bounding box center [133, 122] width 25 height 12
click at [311, 104] on div "# Use arguments with move statements to move farther. hero . moveRight ( 3 ) he…" at bounding box center [332, 77] width 181 height 129
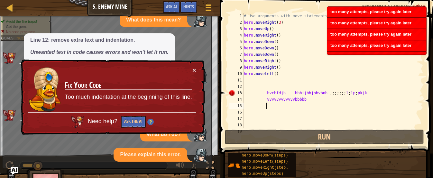
click at [311, 104] on div "# Use arguments with move statements to move farther. hero . moveRight ( 3 ) he…" at bounding box center [332, 77] width 181 height 129
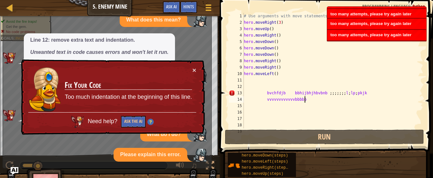
click at [307, 99] on div "# Use arguments with move statements to move farther. hero . moveRight ( 3 ) he…" at bounding box center [332, 77] width 181 height 129
type textarea "vvvvvvvvvvvvbbbbb"
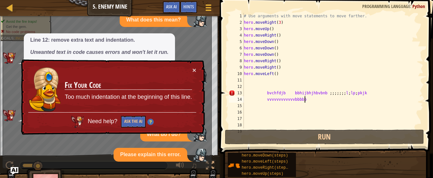
click at [307, 99] on div "# Use arguments with move statements to move farther. hero . moveRight ( 3 ) he…" at bounding box center [332, 77] width 181 height 129
click at [129, 123] on button "Ask the AI" at bounding box center [133, 122] width 25 height 12
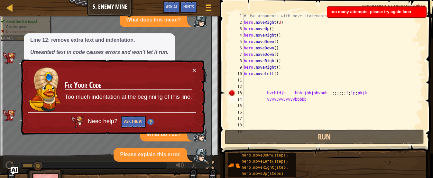
click at [140, 150] on div "Please explain this error." at bounding box center [151, 155] width 74 height 14
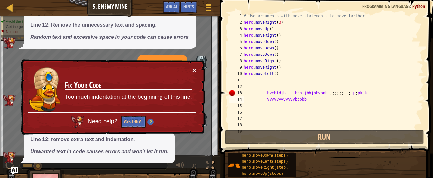
click at [195, 70] on button "×" at bounding box center [194, 70] width 4 height 7
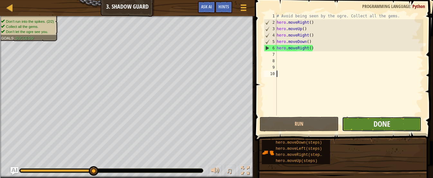
click at [377, 122] on span "Done" at bounding box center [381, 124] width 17 height 10
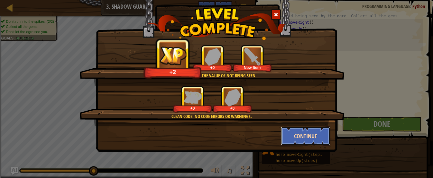
click at [288, 134] on button "Continue" at bounding box center [306, 136] width 50 height 19
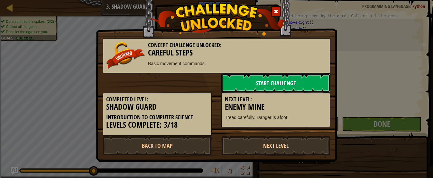
click at [302, 82] on link "Start Challenge" at bounding box center [275, 83] width 109 height 19
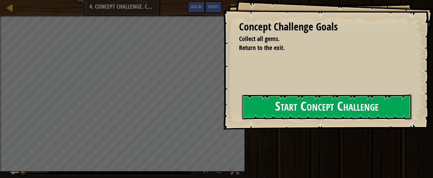
click at [282, 100] on button "Start Concept Challenge" at bounding box center [327, 107] width 170 height 25
